Goal: Transaction & Acquisition: Purchase product/service

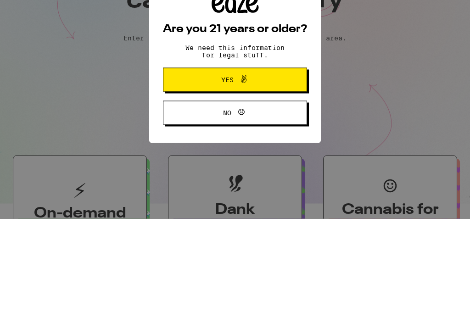
click at [213, 173] on span "Yes" at bounding box center [235, 179] width 70 height 12
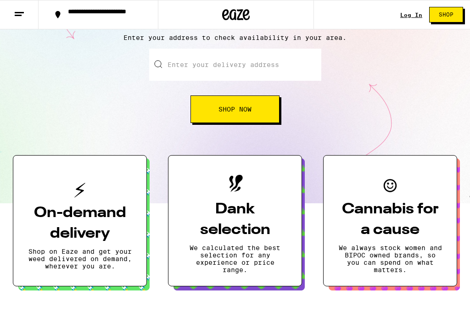
click at [236, 67] on input "Enter your delivery address" at bounding box center [235, 65] width 172 height 32
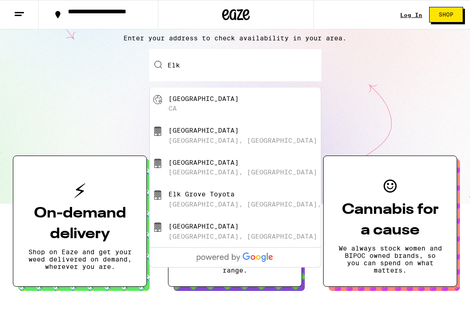
click at [198, 104] on div "[GEOGRAPHIC_DATA]" at bounding box center [250, 103] width 164 height 17
type input "[GEOGRAPHIC_DATA], [GEOGRAPHIC_DATA]"
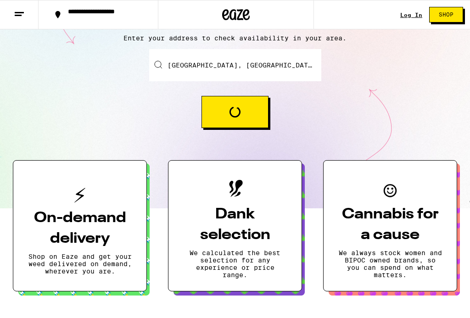
scroll to position [100, 0]
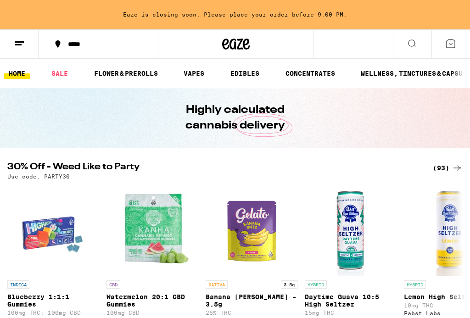
click at [416, 51] on button at bounding box center [412, 44] width 39 height 29
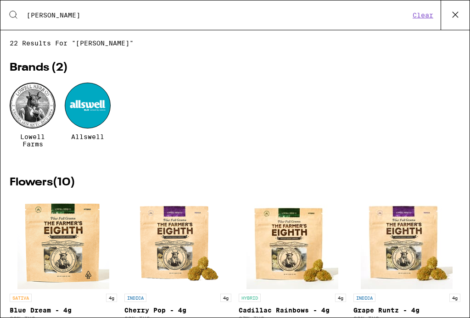
type input "[PERSON_NAME]"
click at [22, 100] on div at bounding box center [33, 106] width 46 height 46
